Goal: Browse casually: Explore the website without a specific task or goal

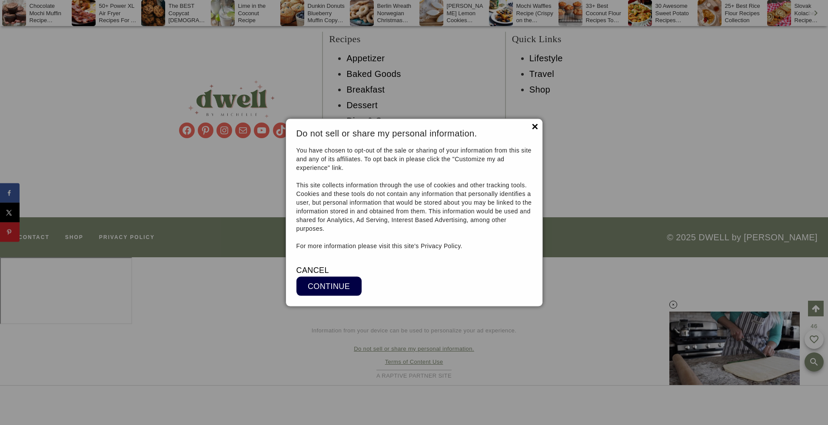
scroll to position [10649, 0]
